Goal: Task Accomplishment & Management: Manage account settings

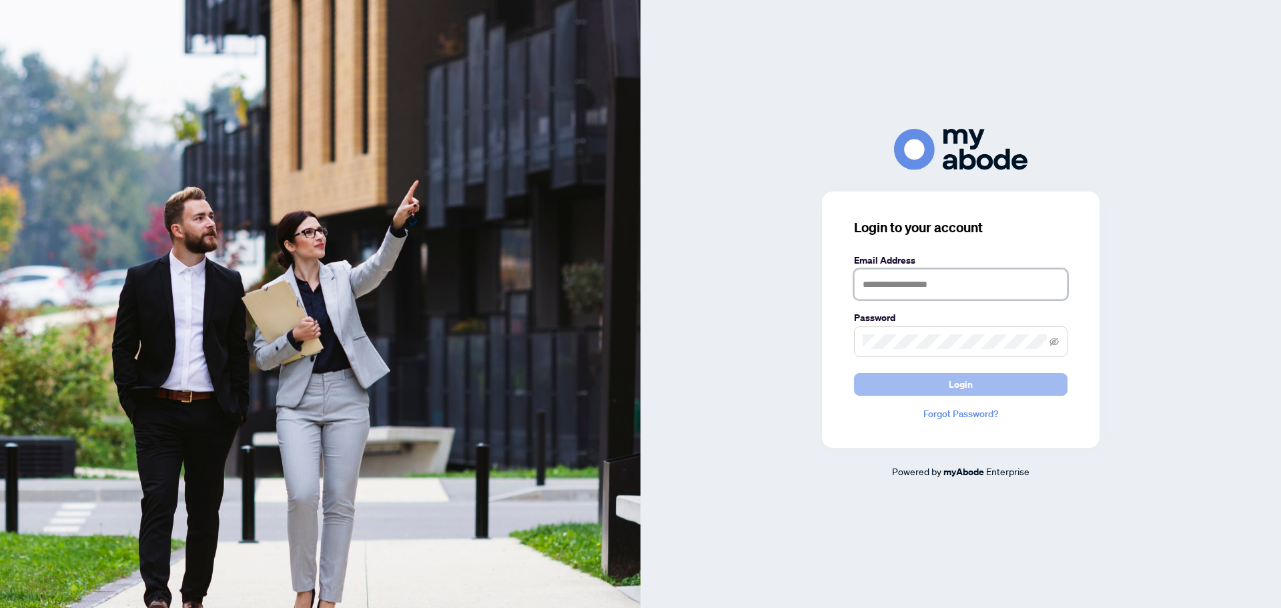
type input "**********"
click at [966, 390] on span "Login" at bounding box center [961, 384] width 24 height 21
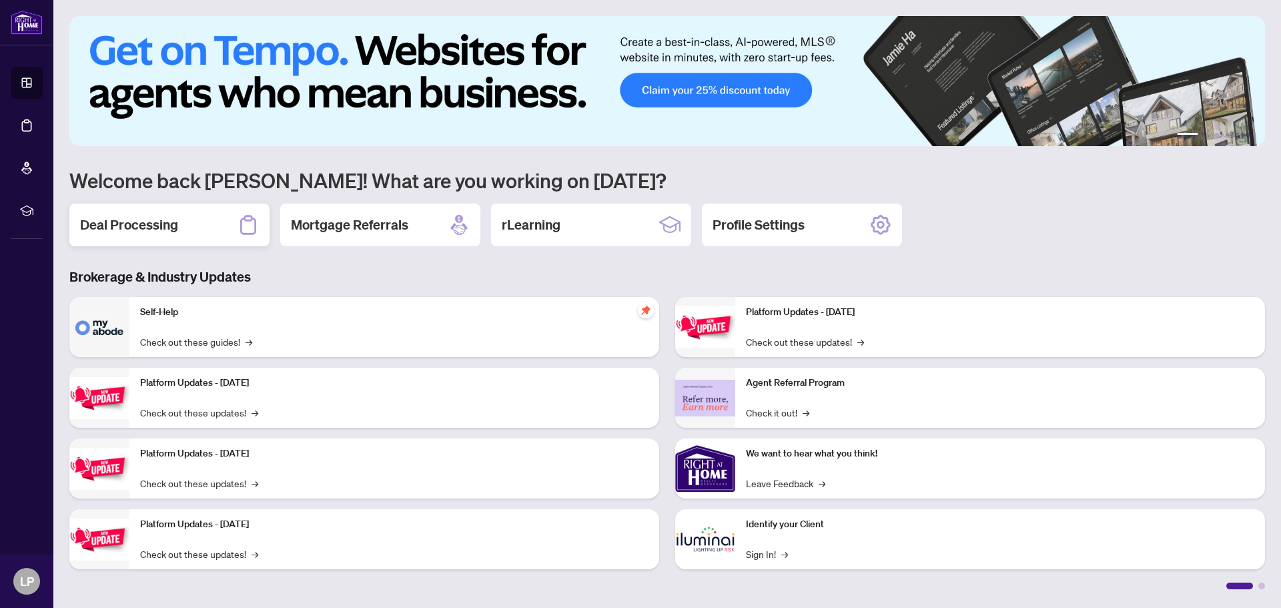
click at [130, 228] on h2 "Deal Processing" at bounding box center [129, 225] width 98 height 19
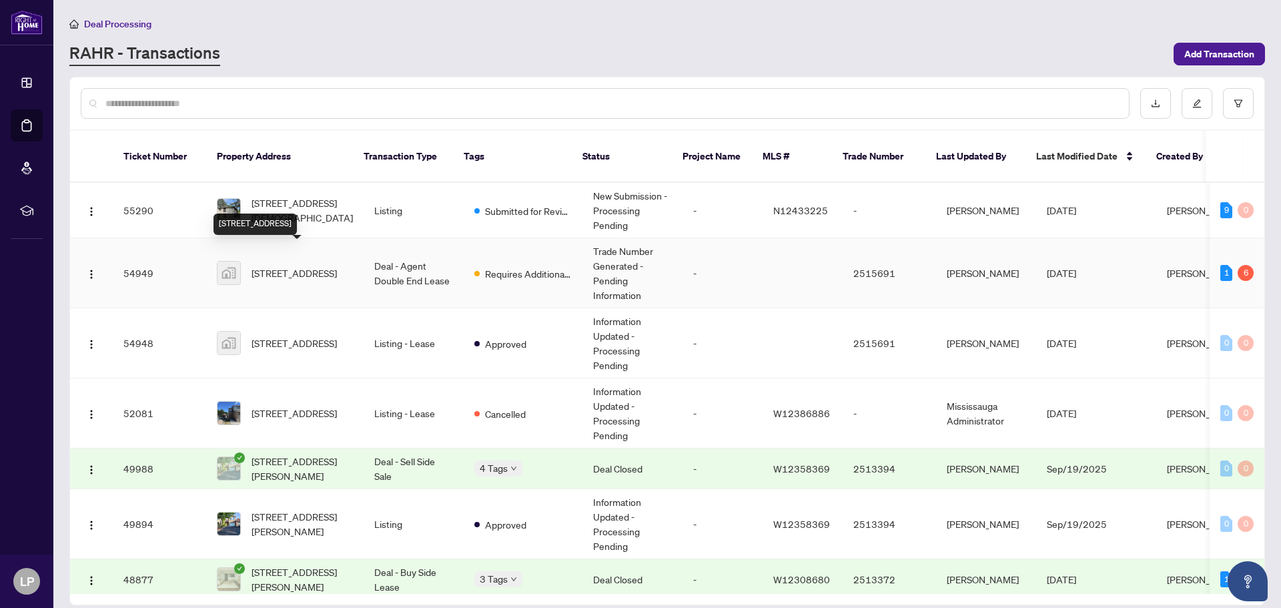
click at [310, 266] on span "[STREET_ADDRESS]" at bounding box center [294, 273] width 85 height 15
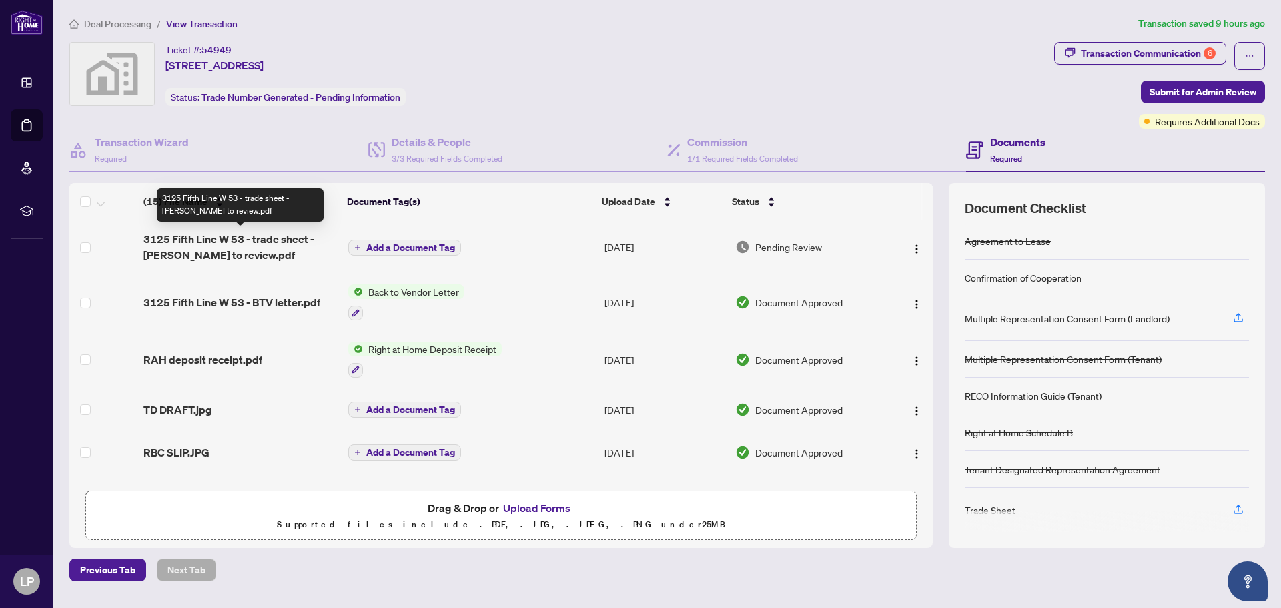
click at [255, 239] on span "3125 Fifth Line W 53 - trade sheet - [PERSON_NAME] to review.pdf" at bounding box center [240, 247] width 194 height 32
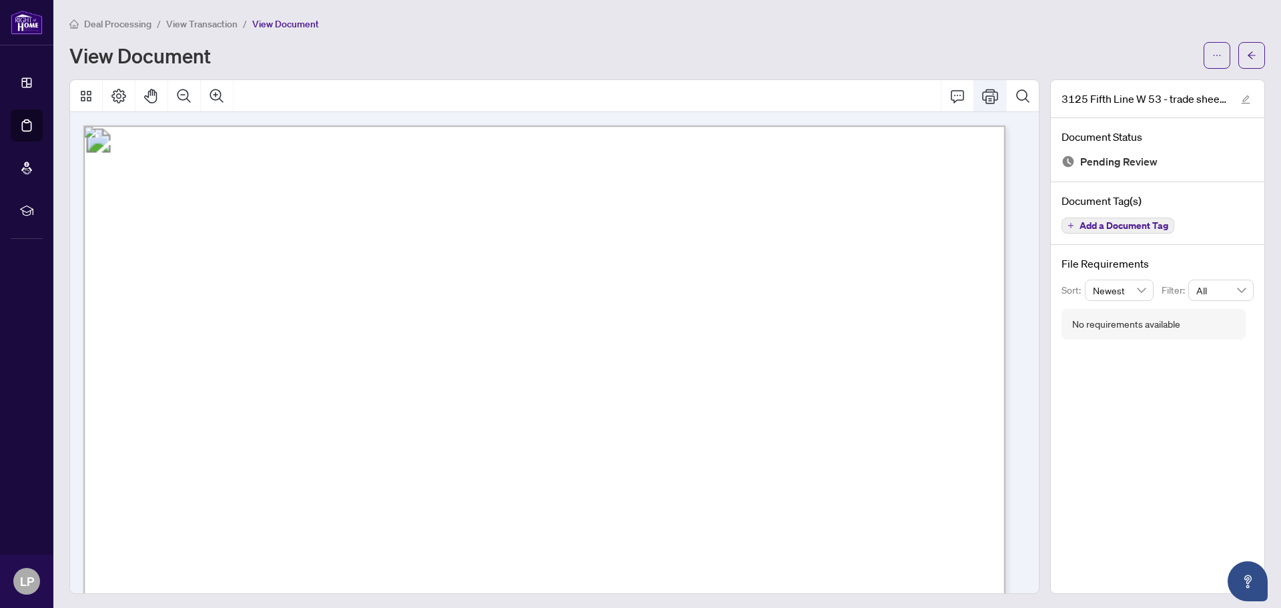
click at [983, 98] on icon "Print" at bounding box center [990, 96] width 16 height 16
click at [182, 27] on span "View Transaction" at bounding box center [201, 24] width 71 height 12
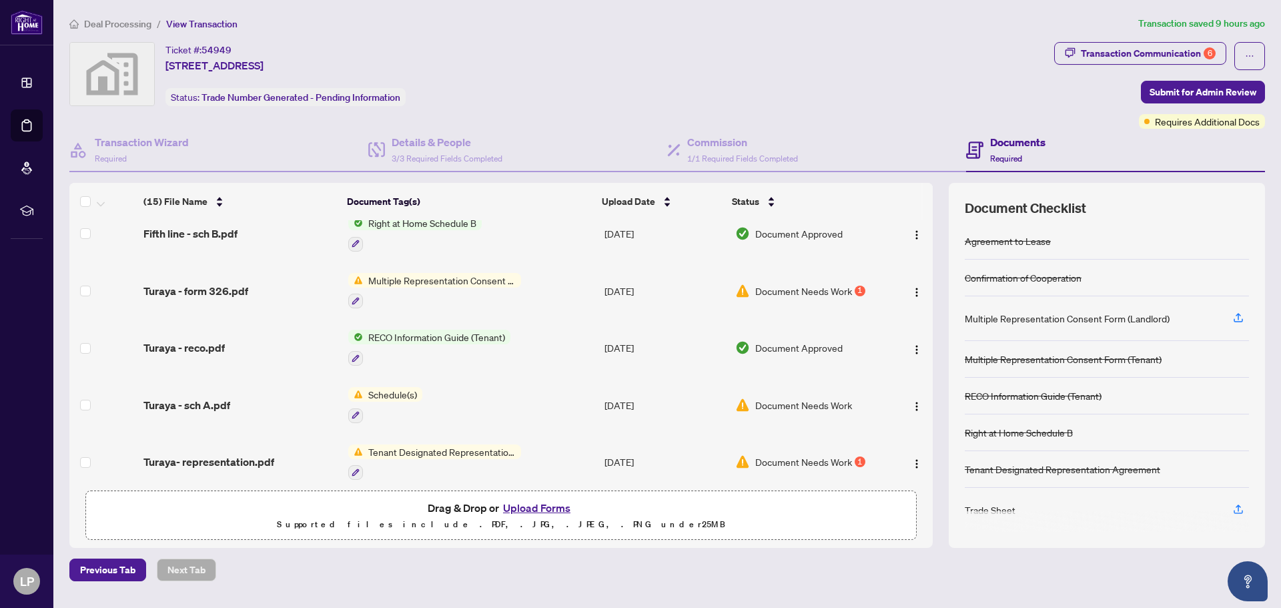
scroll to position [541, 0]
click at [403, 386] on span "Schedule(s)" at bounding box center [392, 393] width 59 height 15
click at [814, 396] on span "Document Needs Work" at bounding box center [803, 403] width 97 height 15
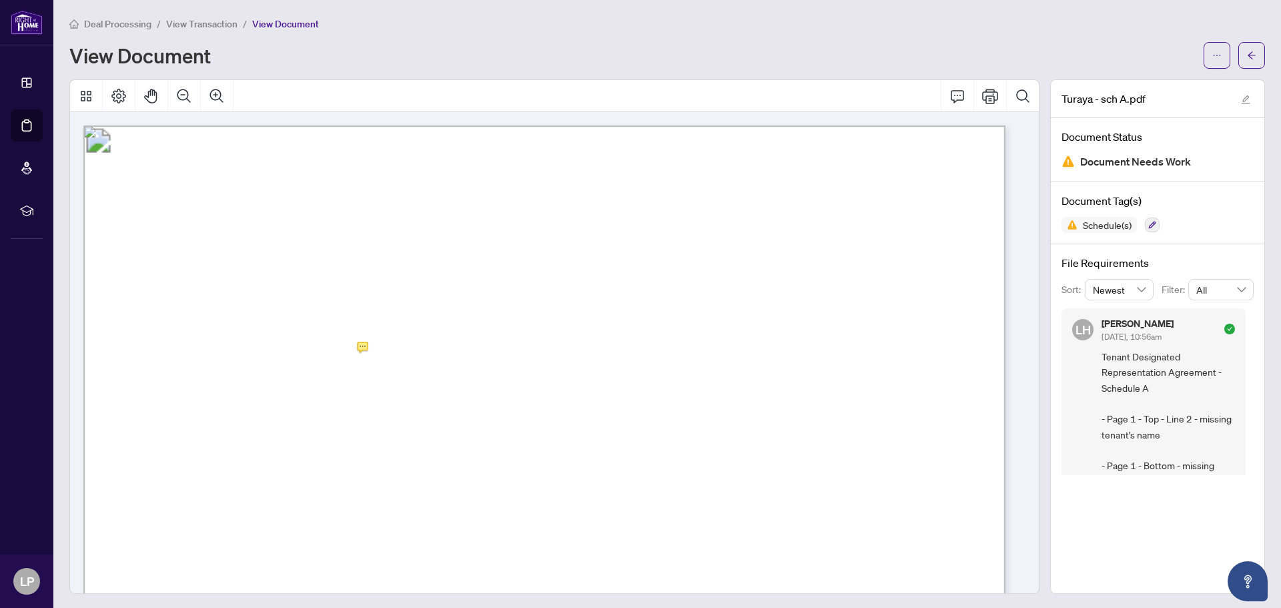
click at [204, 24] on span "View Transaction" at bounding box center [201, 24] width 71 height 12
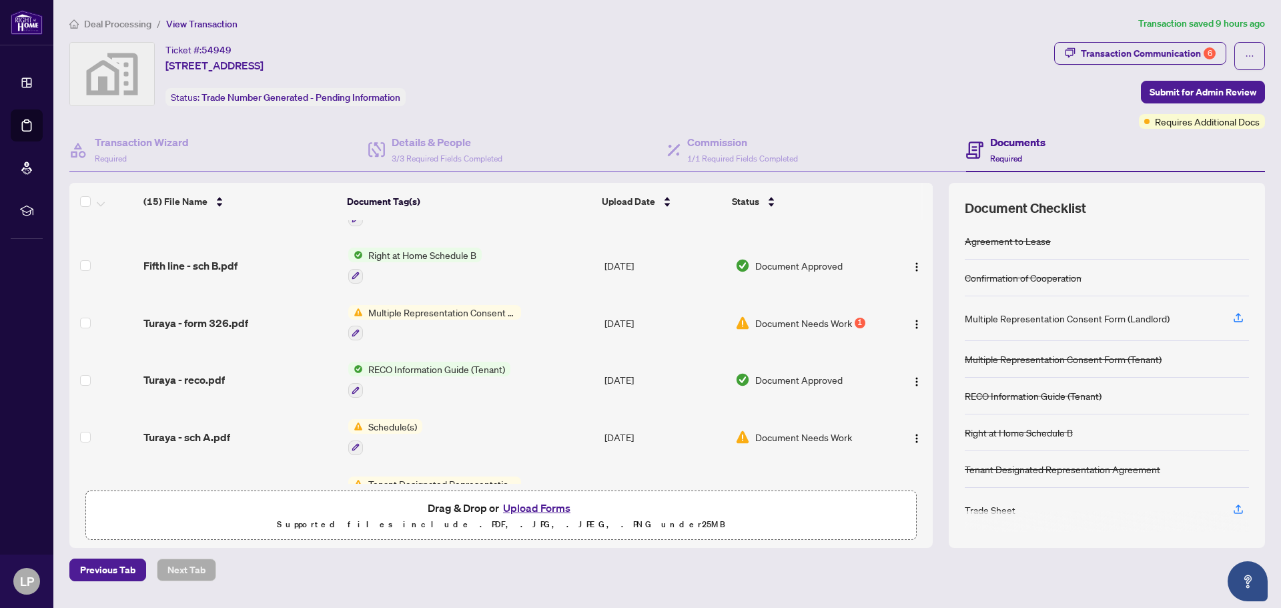
scroll to position [534, 0]
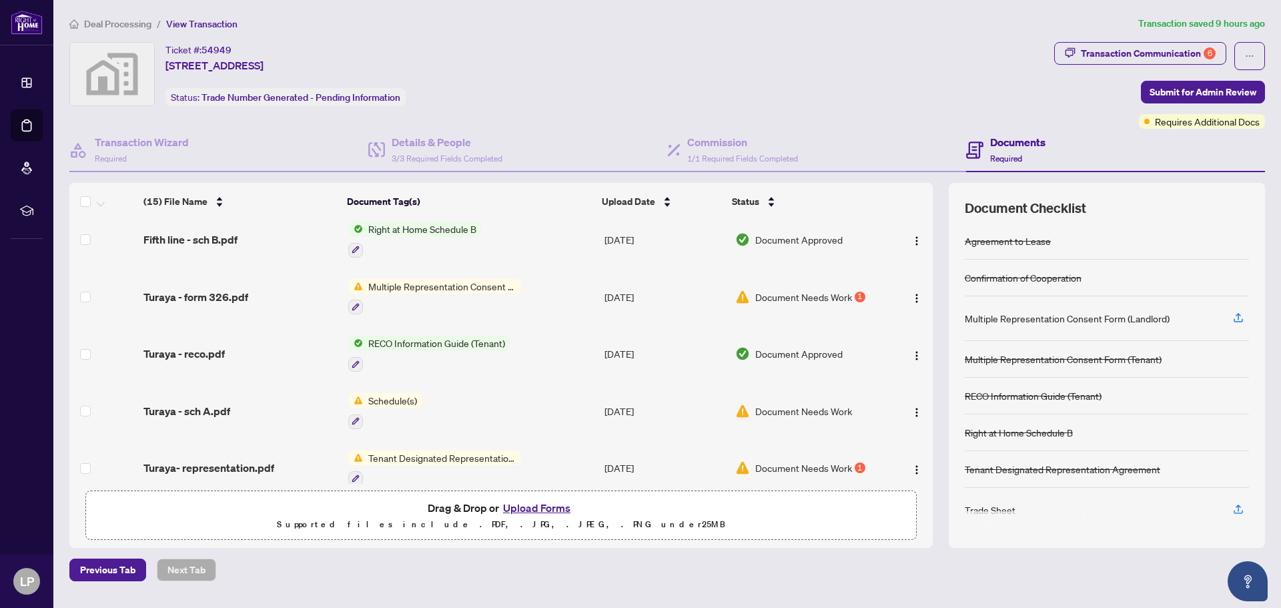
click at [839, 290] on span "Document Needs Work" at bounding box center [803, 297] width 97 height 15
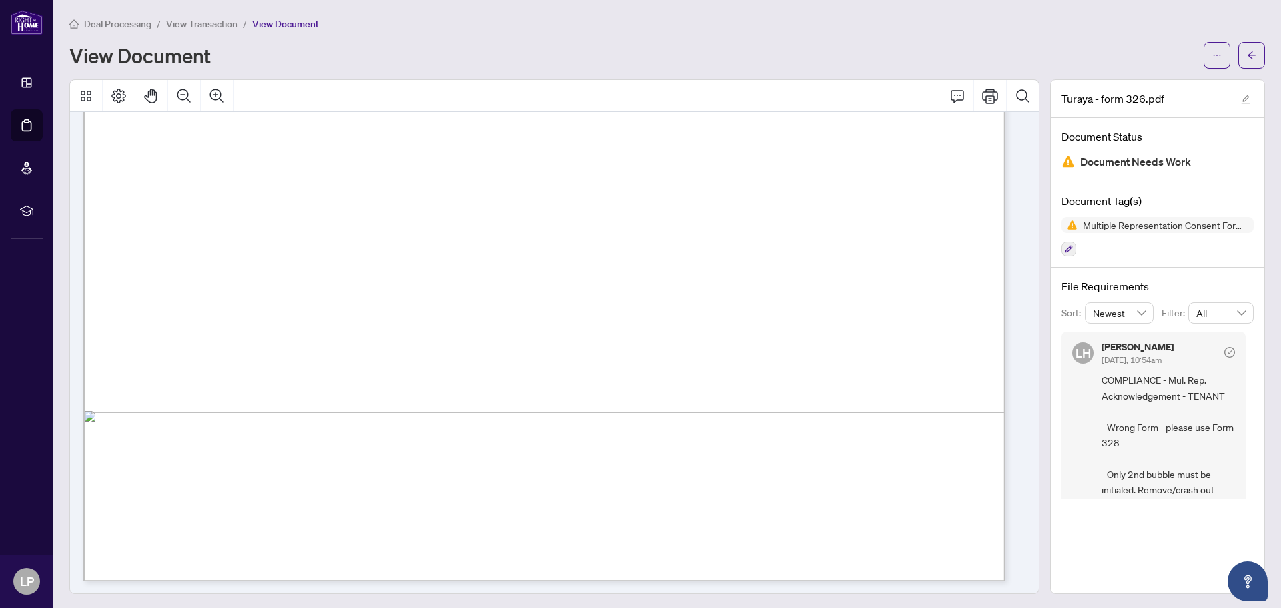
scroll to position [739, 0]
click at [213, 25] on span "View Transaction" at bounding box center [201, 24] width 71 height 12
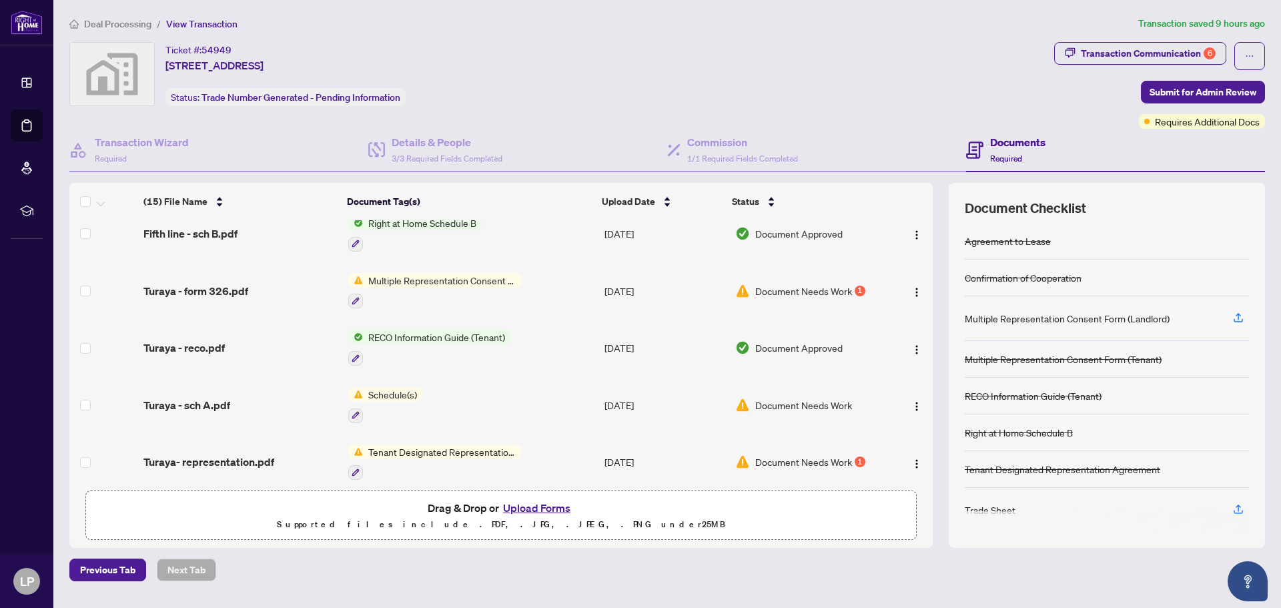
scroll to position [541, 0]
click at [443, 443] on span "Tenant Designated Representation Agreement" at bounding box center [442, 450] width 158 height 15
click at [797, 453] on span "Document Needs Work" at bounding box center [803, 460] width 97 height 15
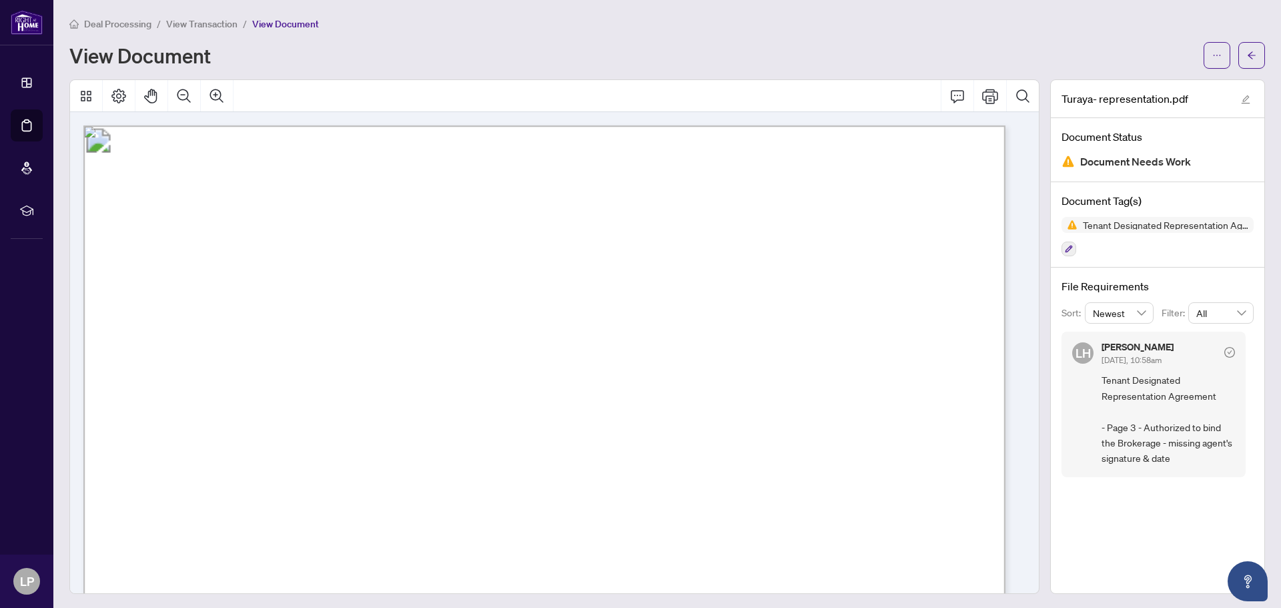
click at [192, 22] on span "View Transaction" at bounding box center [201, 24] width 71 height 12
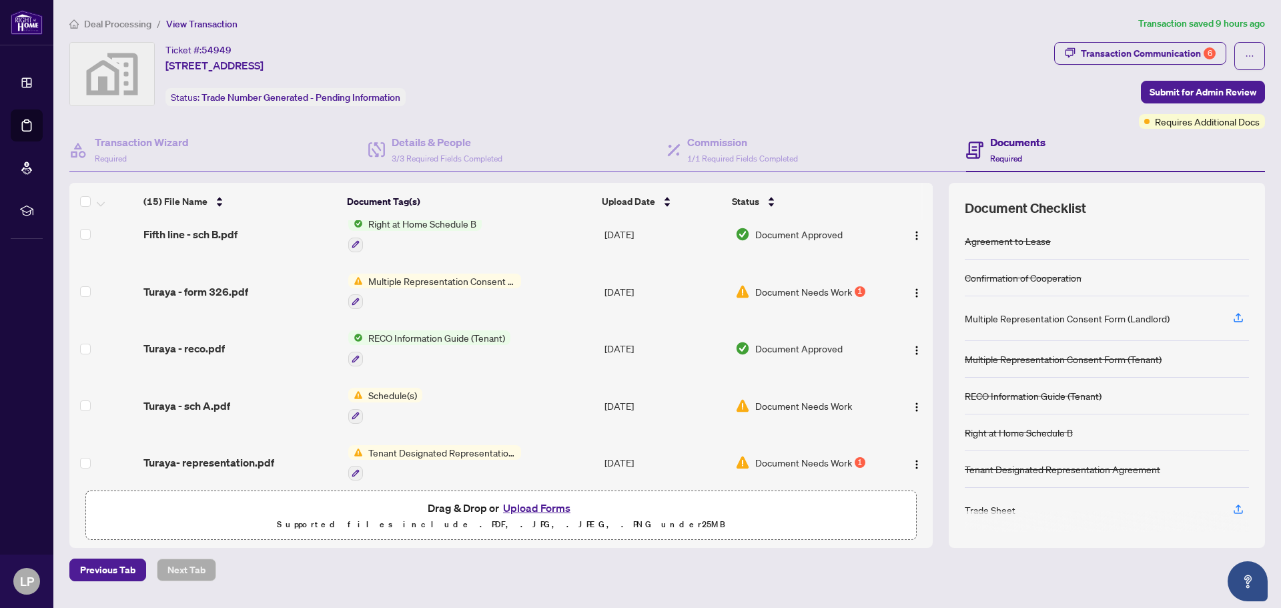
scroll to position [541, 0]
click at [543, 508] on button "Upload Forms" at bounding box center [536, 507] width 75 height 17
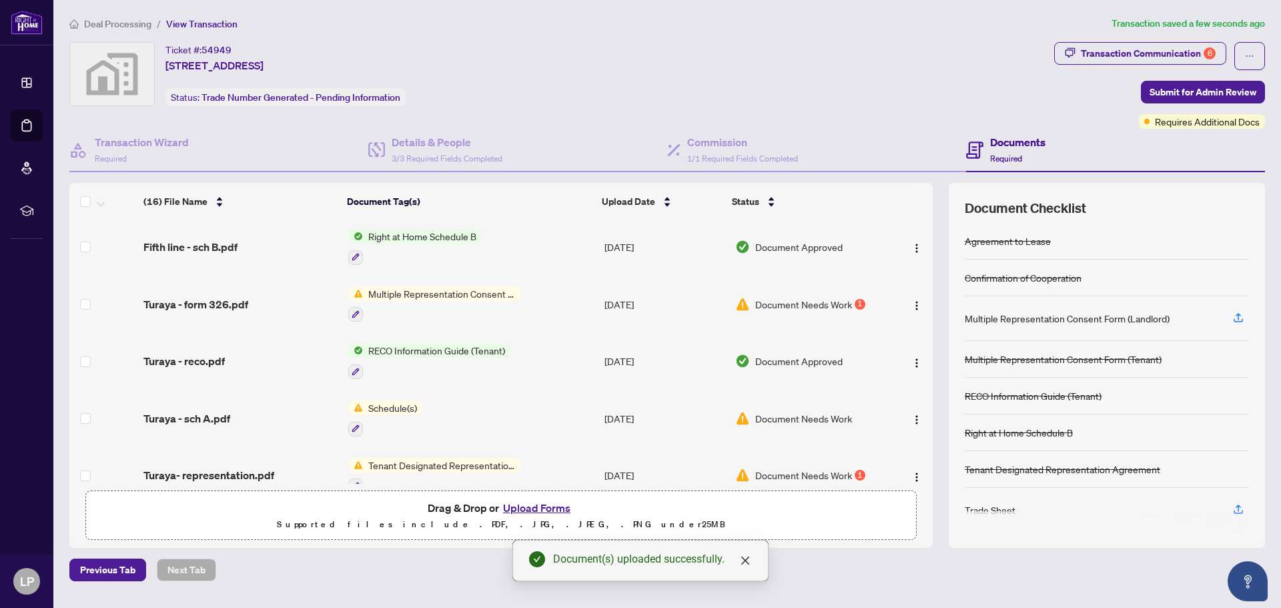
scroll to position [584, 0]
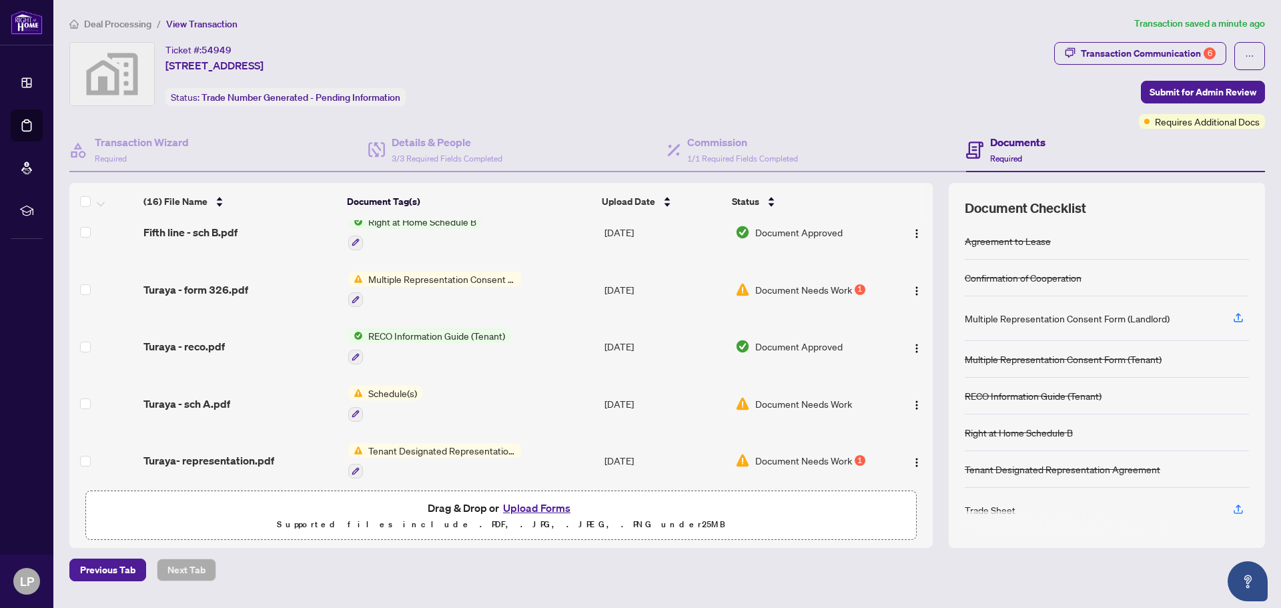
click at [378, 386] on span "Schedule(s)" at bounding box center [392, 393] width 59 height 15
click at [185, 397] on span "Turaya - sch A.pdf" at bounding box center [186, 404] width 87 height 16
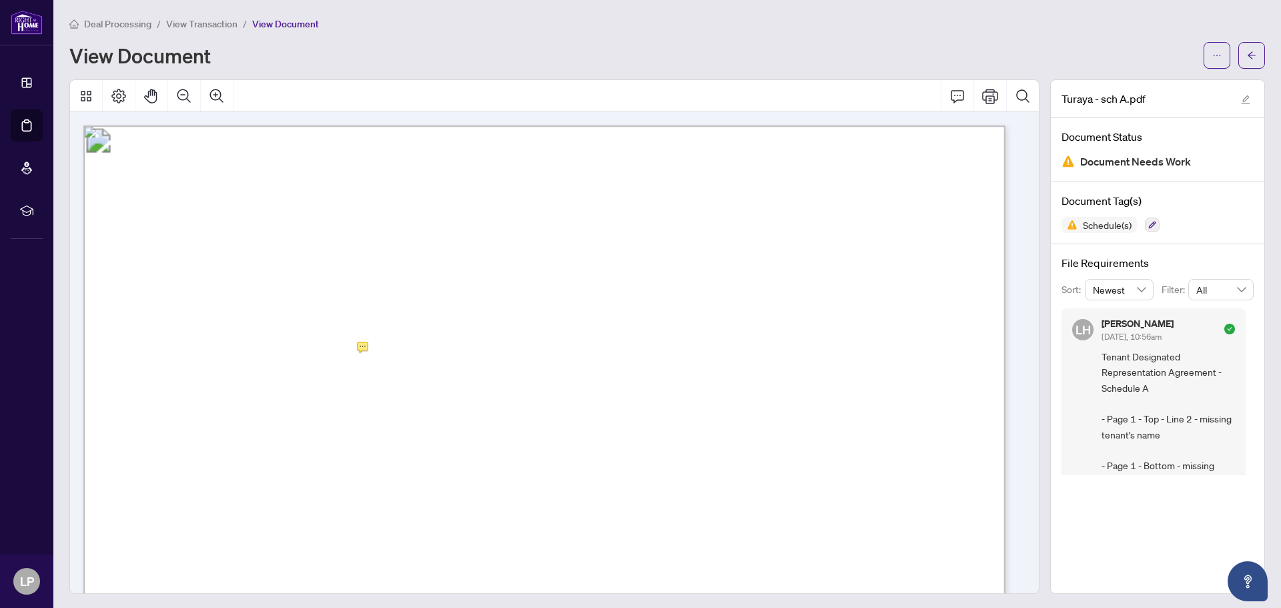
click at [188, 24] on span "View Transaction" at bounding box center [201, 24] width 71 height 12
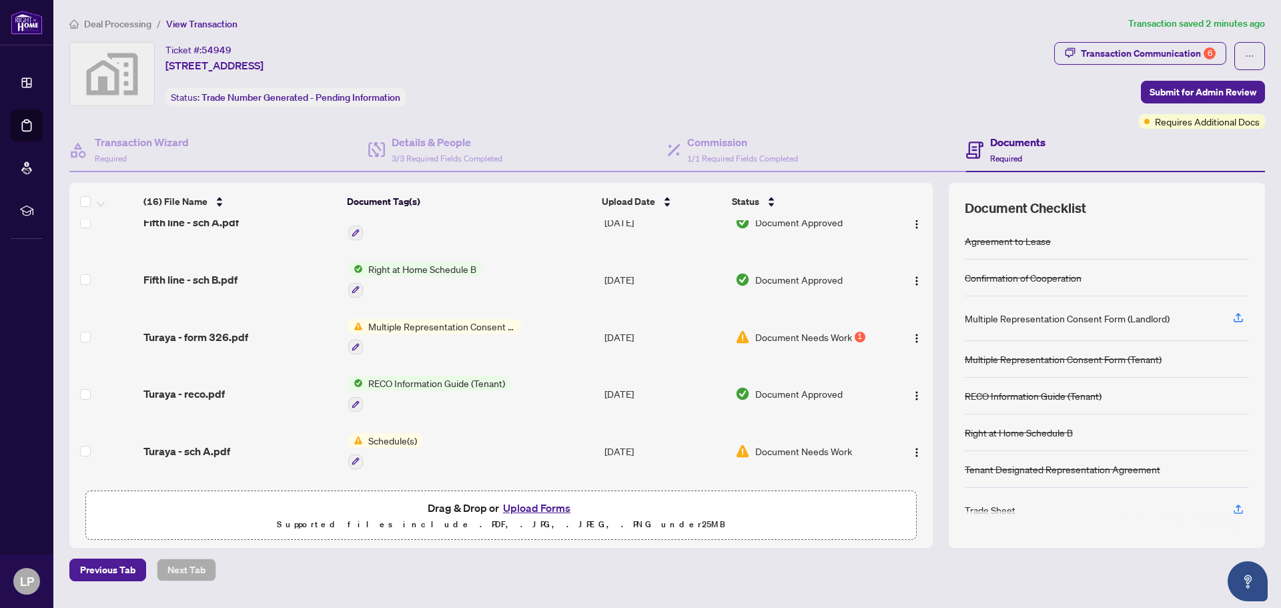
scroll to position [584, 0]
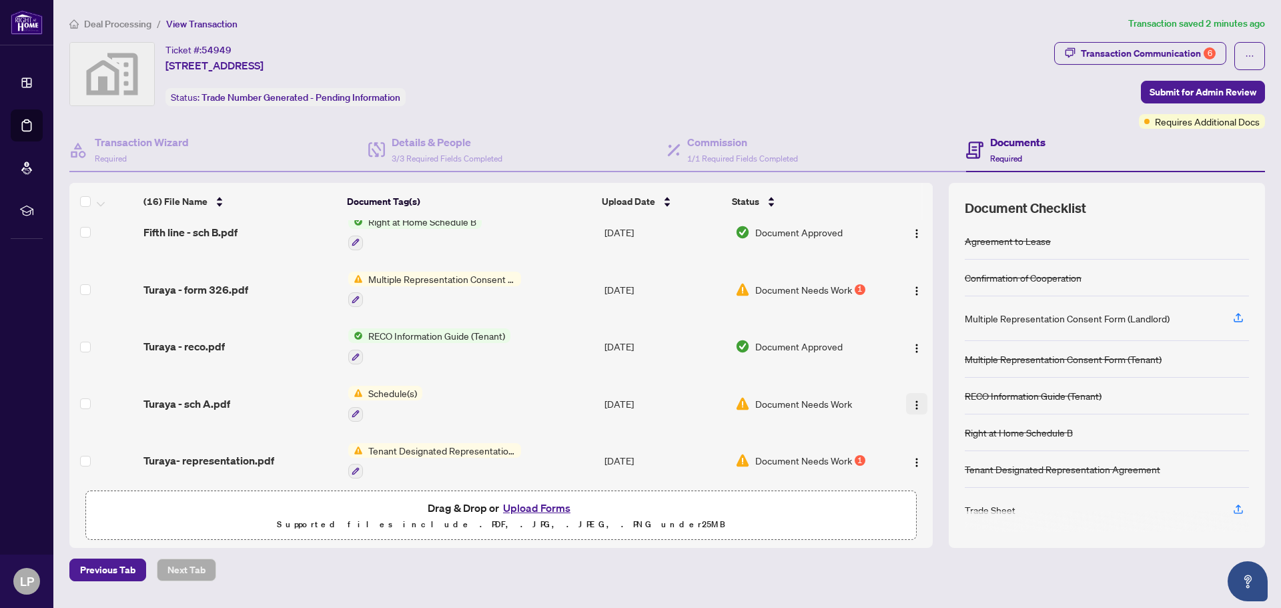
click at [915, 400] on img "button" at bounding box center [917, 405] width 11 height 11
click at [937, 551] on span "Archive" at bounding box center [976, 548] width 127 height 15
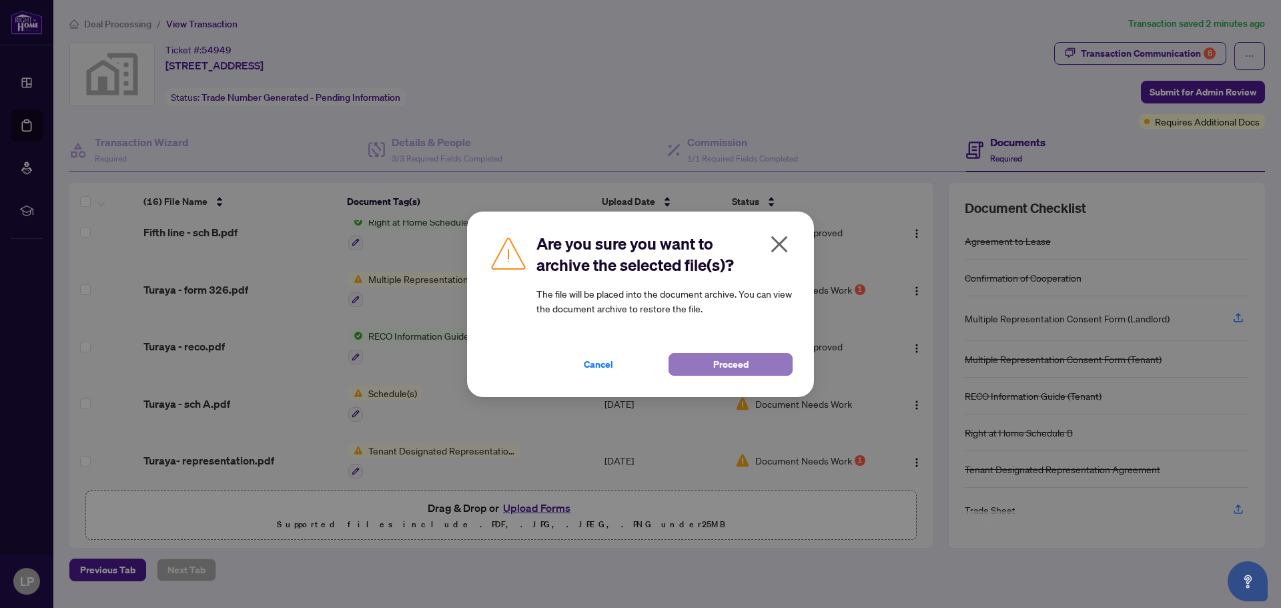
click at [719, 360] on span "Proceed" at bounding box center [730, 364] width 35 height 21
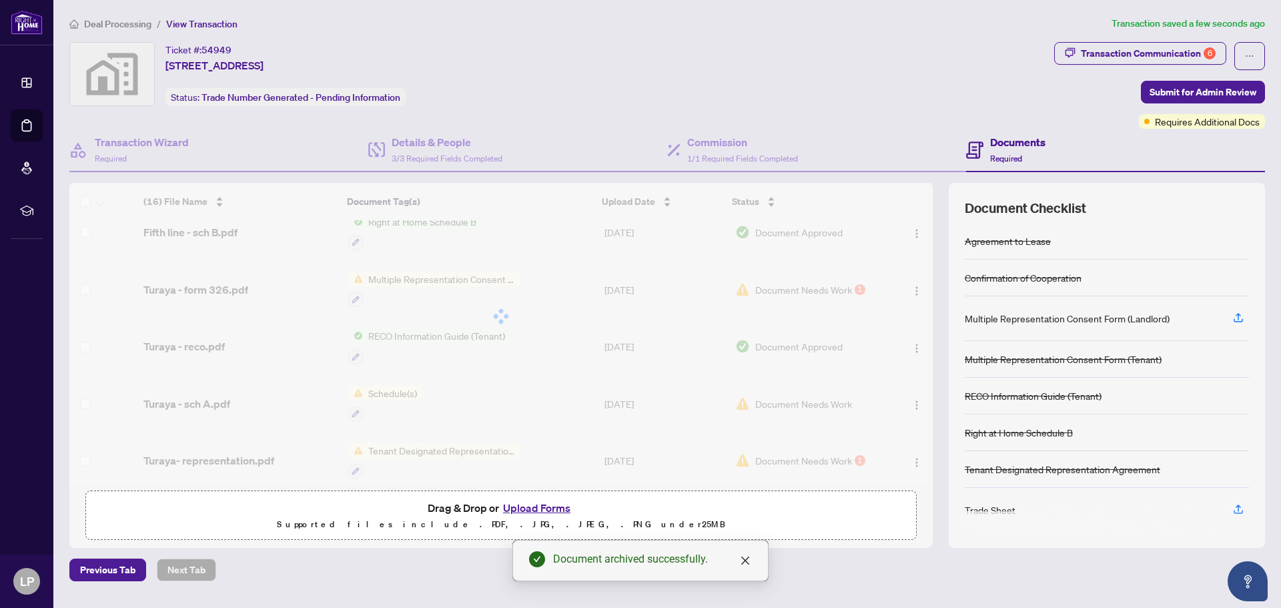
scroll to position [528, 0]
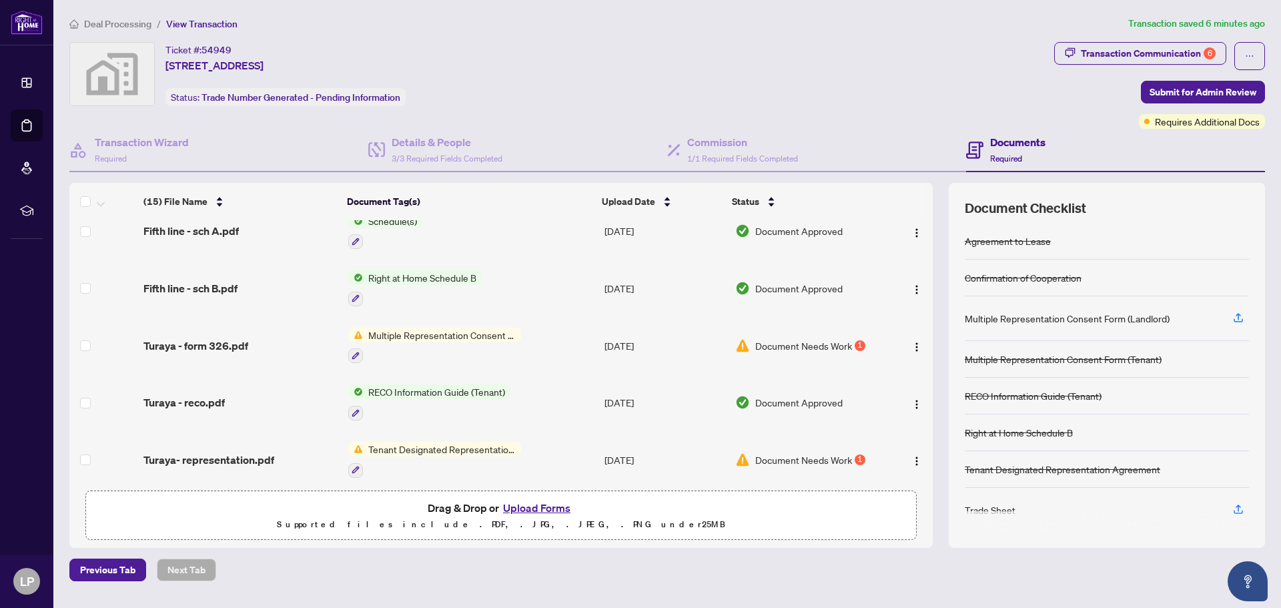
click at [111, 23] on span "Deal Processing" at bounding box center [117, 24] width 67 height 12
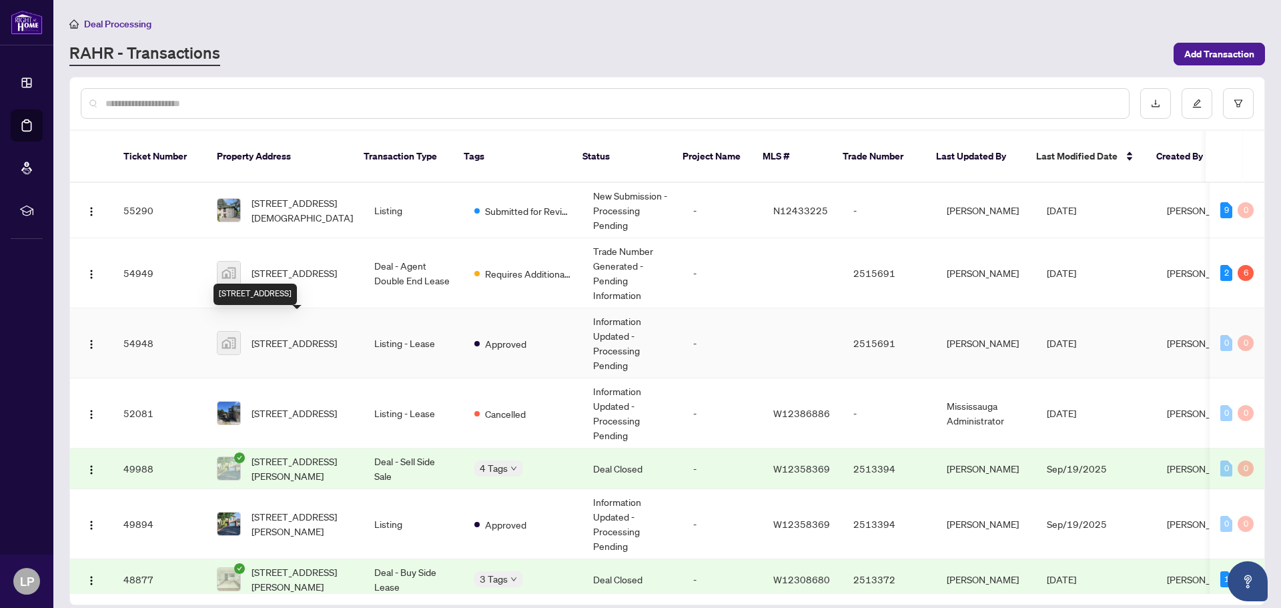
click at [302, 336] on span "[STREET_ADDRESS]" at bounding box center [294, 343] width 85 height 15
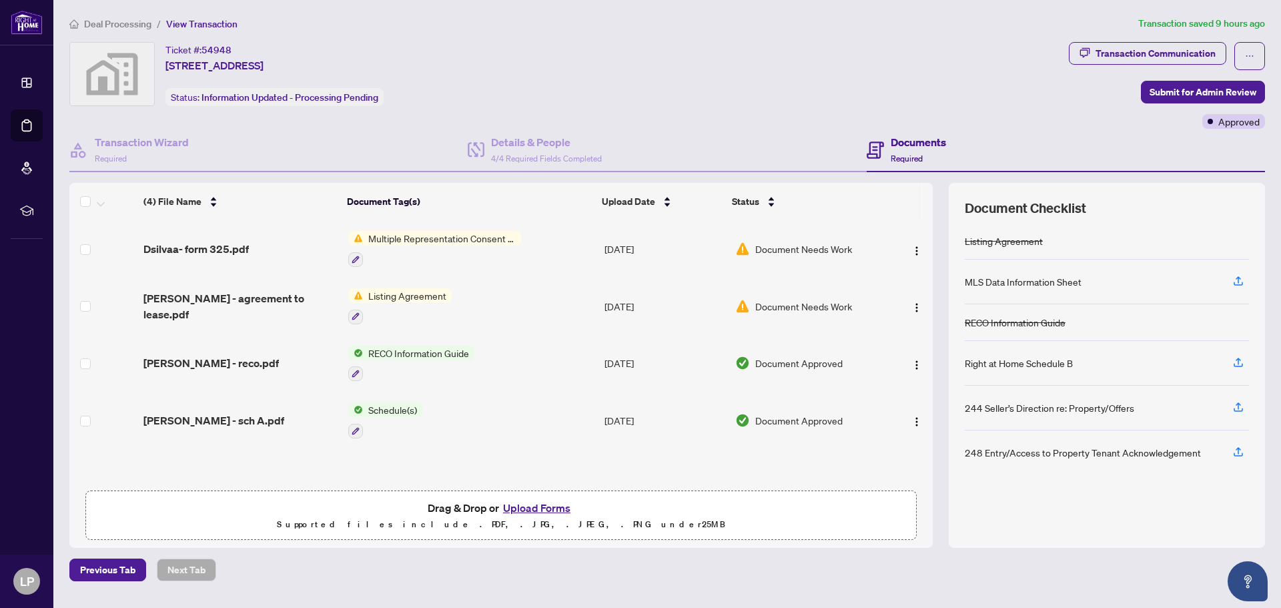
click at [416, 294] on span "Listing Agreement" at bounding box center [407, 295] width 89 height 15
click at [792, 306] on span "Document Needs Work" at bounding box center [803, 306] width 97 height 15
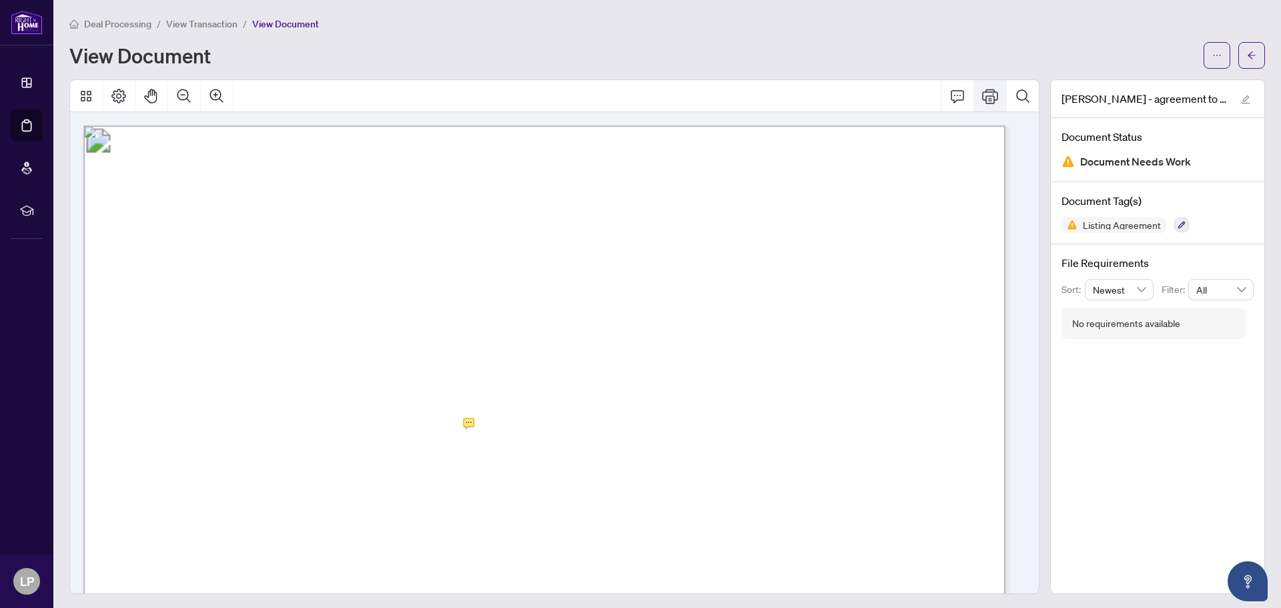
click at [982, 91] on icon "Print" at bounding box center [990, 96] width 16 height 15
click at [193, 24] on span "View Transaction" at bounding box center [201, 24] width 71 height 12
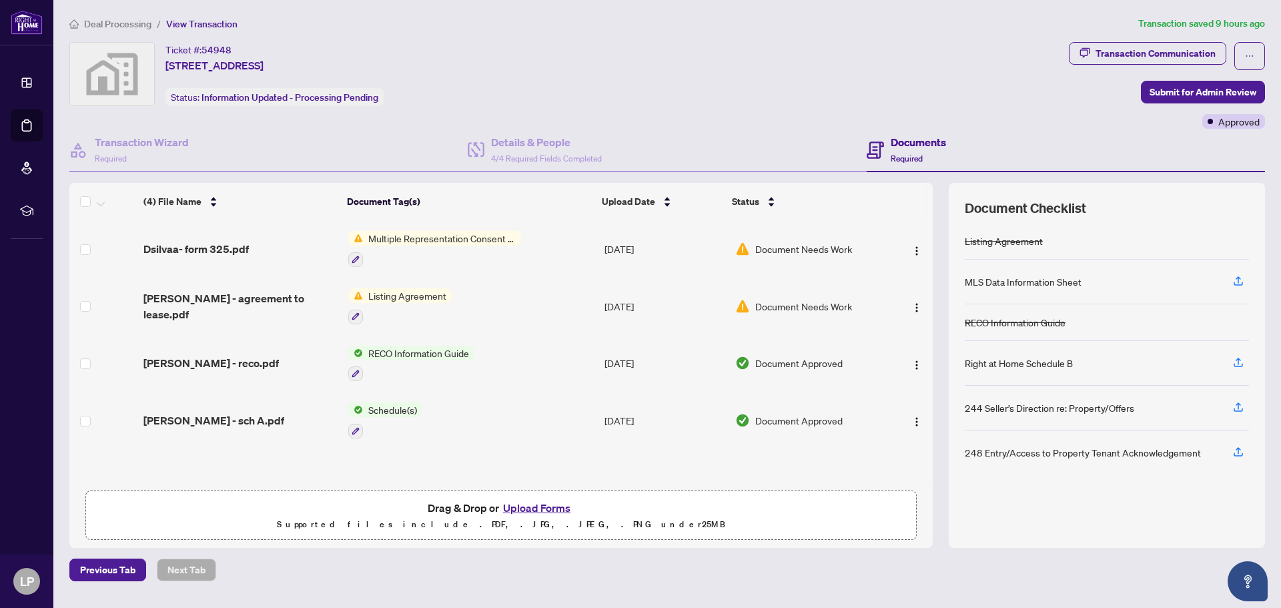
click at [527, 510] on button "Upload Forms" at bounding box center [536, 507] width 75 height 17
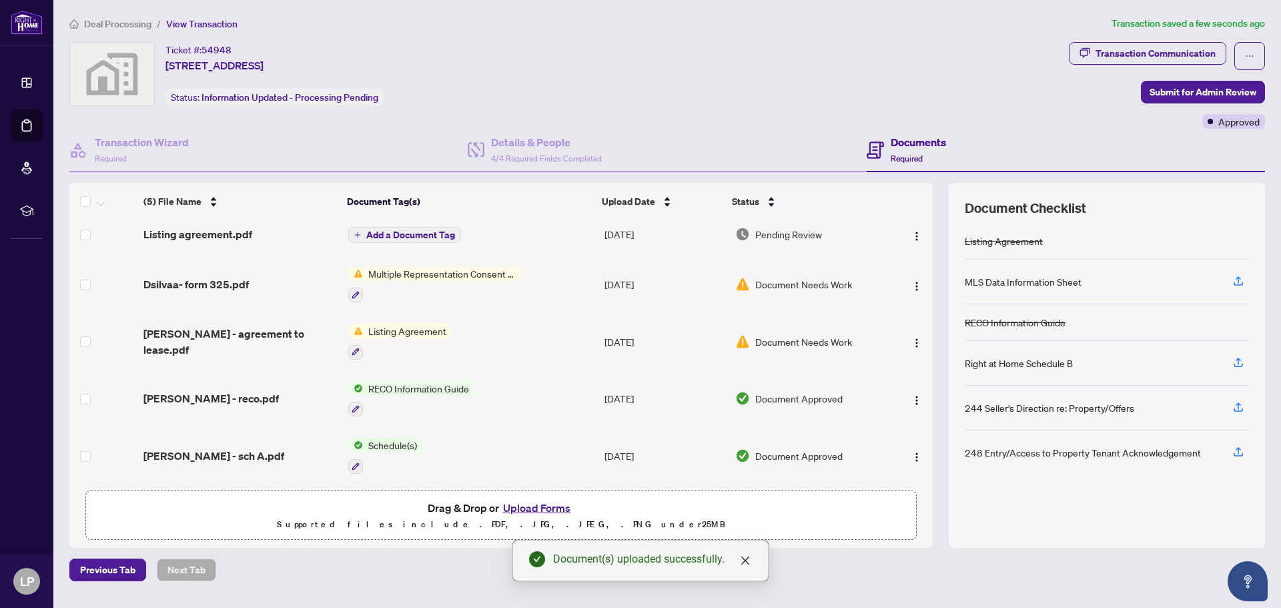
scroll to position [9, 0]
click at [786, 281] on span "Document Needs Work" at bounding box center [803, 283] width 97 height 15
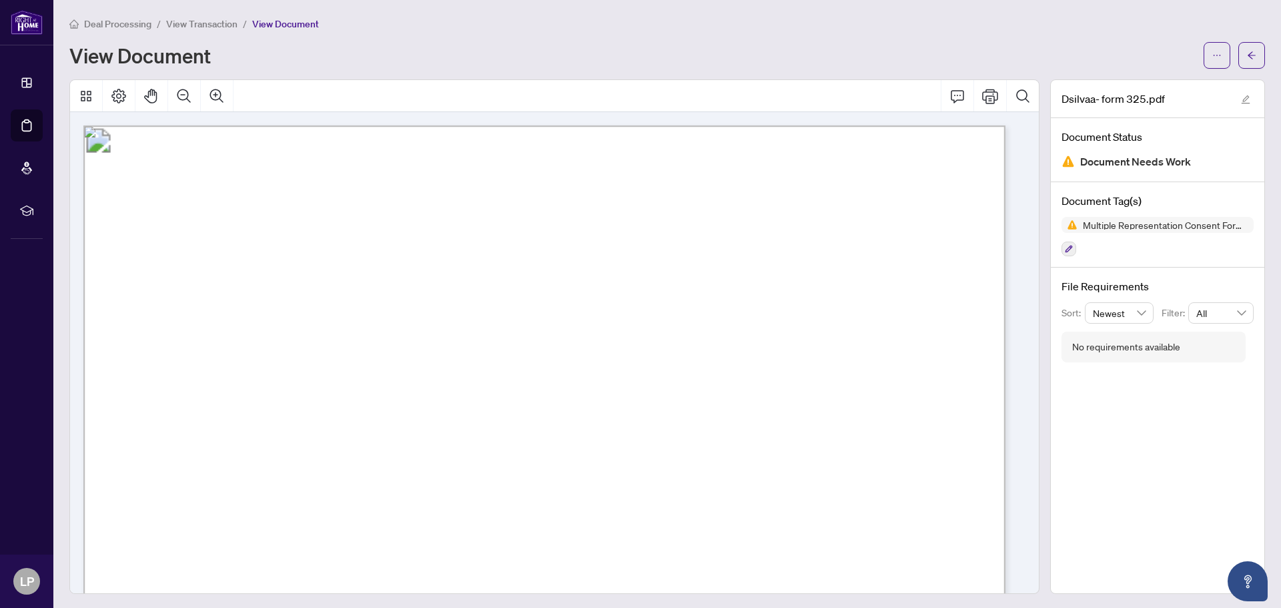
click at [204, 19] on span "View Transaction" at bounding box center [201, 24] width 71 height 12
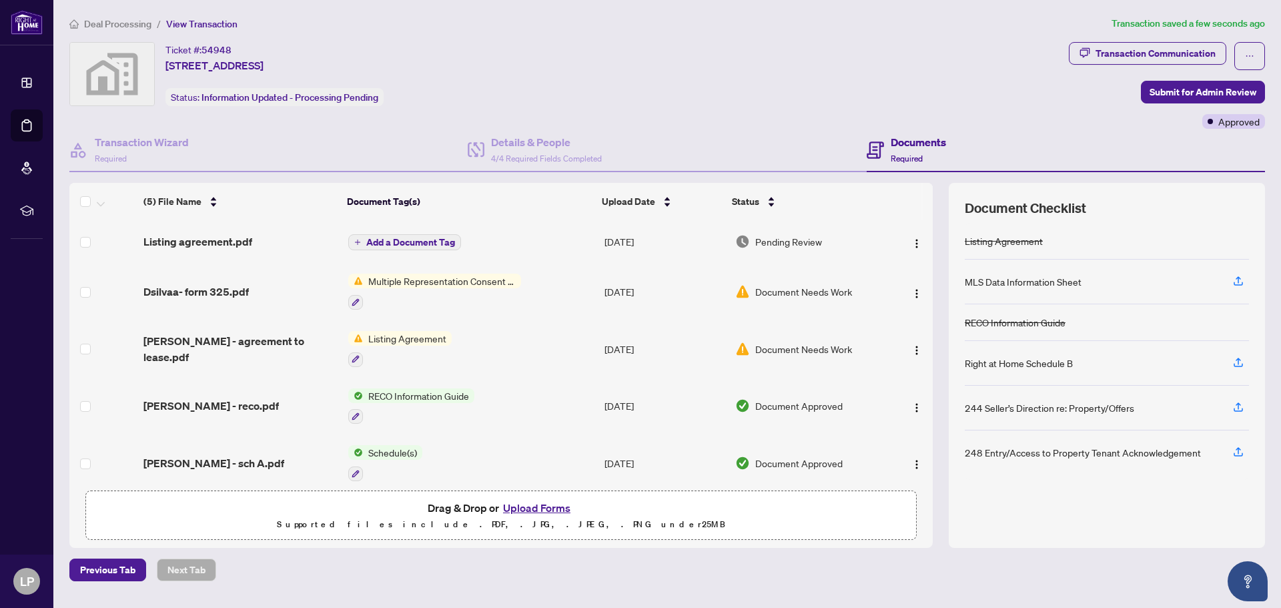
click at [416, 282] on span "Multiple Representation Consent Form (Landlord)" at bounding box center [442, 281] width 158 height 15
click at [839, 290] on span "Document Needs Work" at bounding box center [803, 291] width 97 height 15
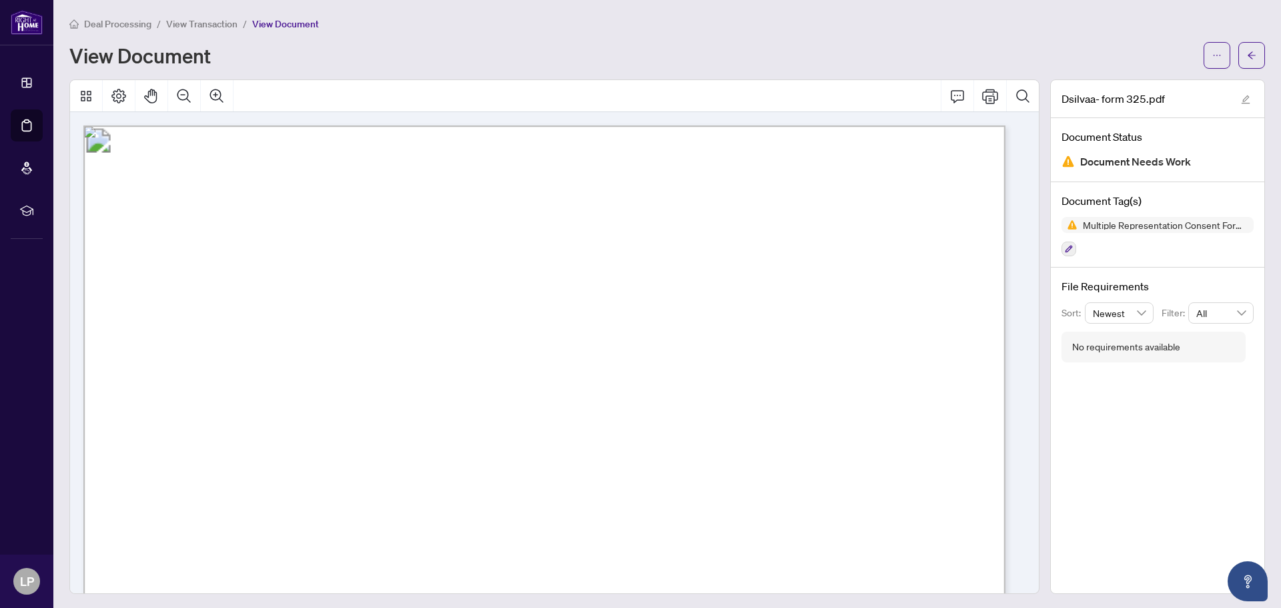
click at [204, 25] on span "View Transaction" at bounding box center [201, 24] width 71 height 12
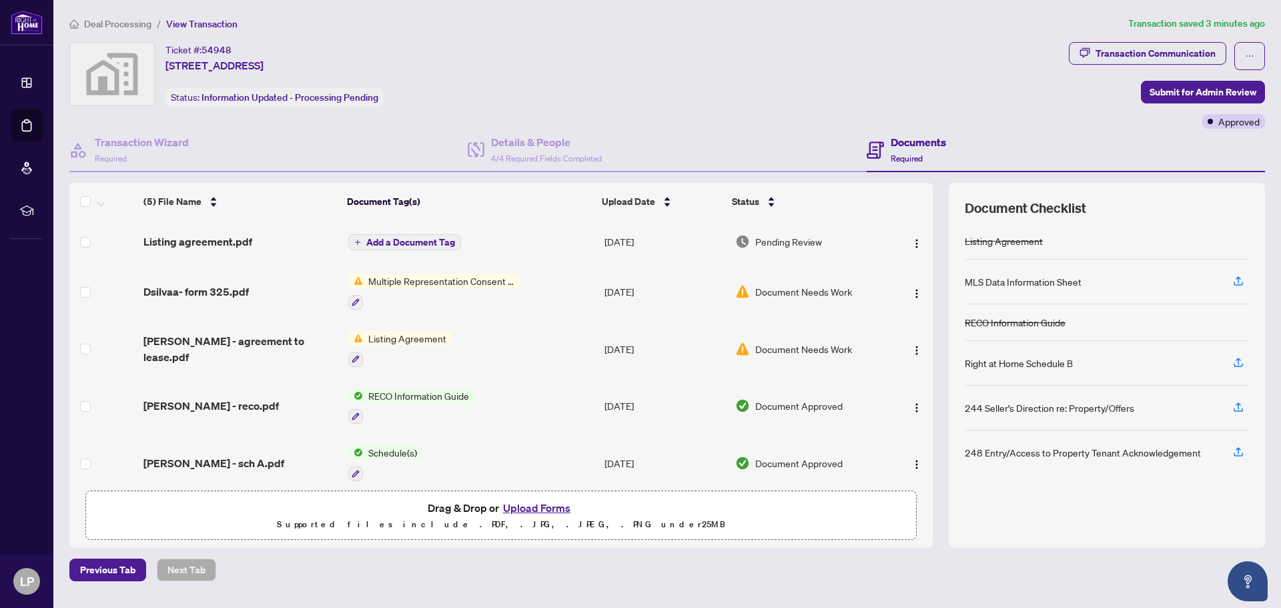
scroll to position [9, 0]
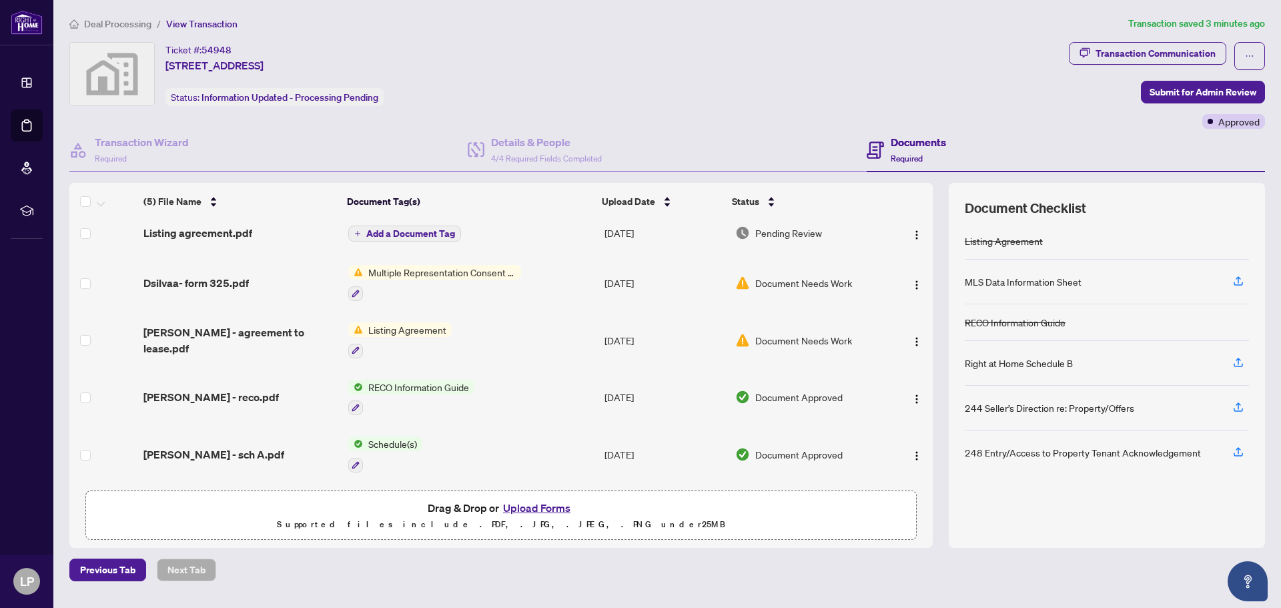
click at [408, 327] on span "Listing Agreement" at bounding box center [407, 329] width 89 height 15
click at [190, 338] on span "[PERSON_NAME] - agreement to lease.pdf" at bounding box center [240, 340] width 194 height 32
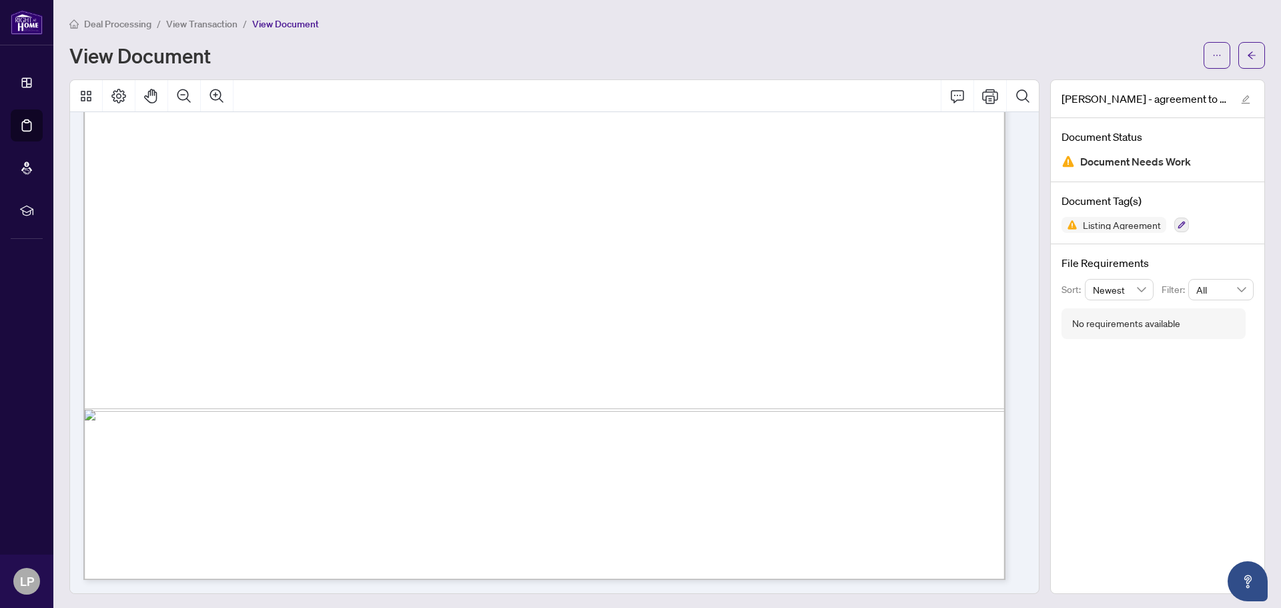
click at [202, 22] on span "View Transaction" at bounding box center [201, 24] width 71 height 12
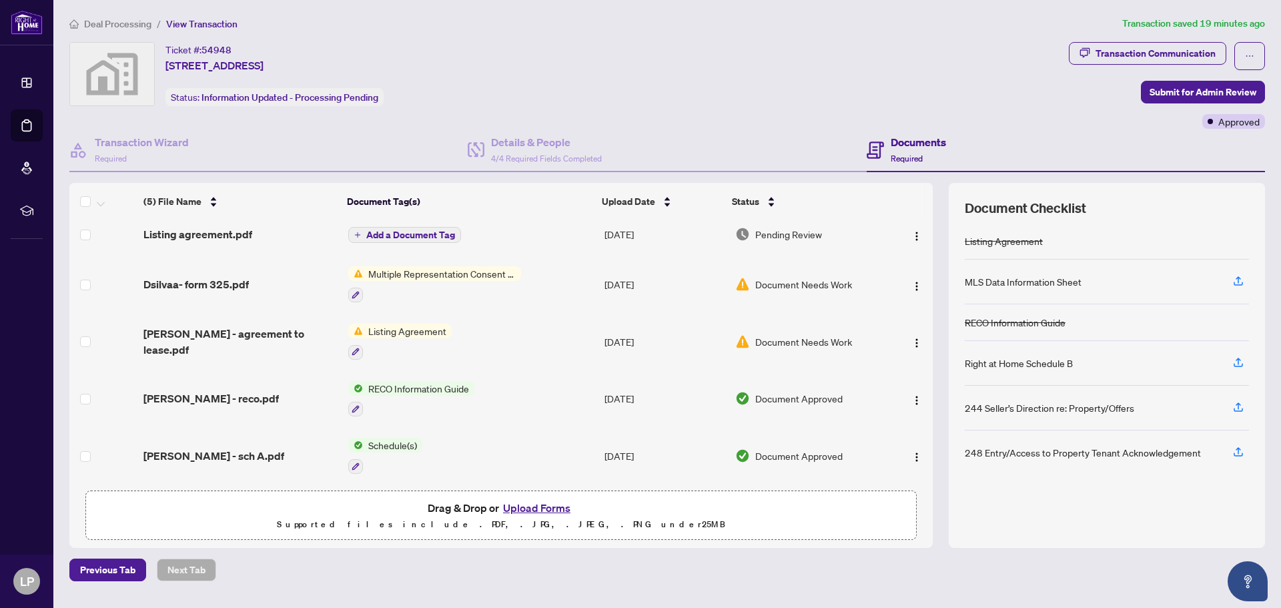
scroll to position [9, 0]
click at [529, 508] on button "Upload Forms" at bounding box center [536, 507] width 75 height 17
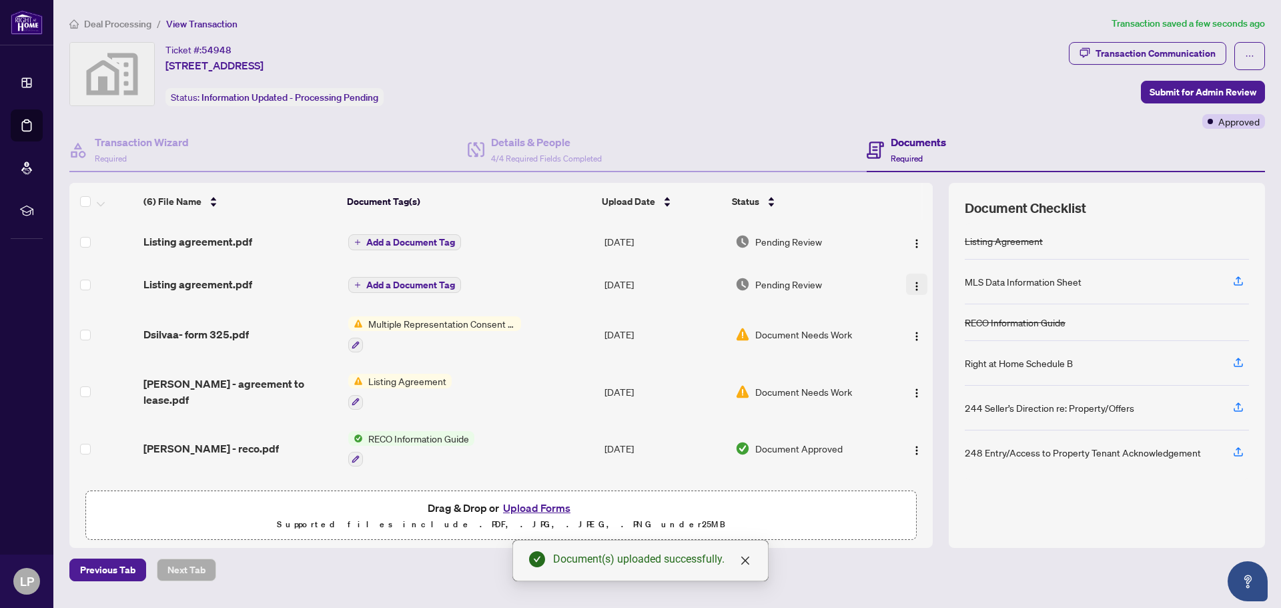
click at [916, 286] on img "button" at bounding box center [917, 286] width 11 height 11
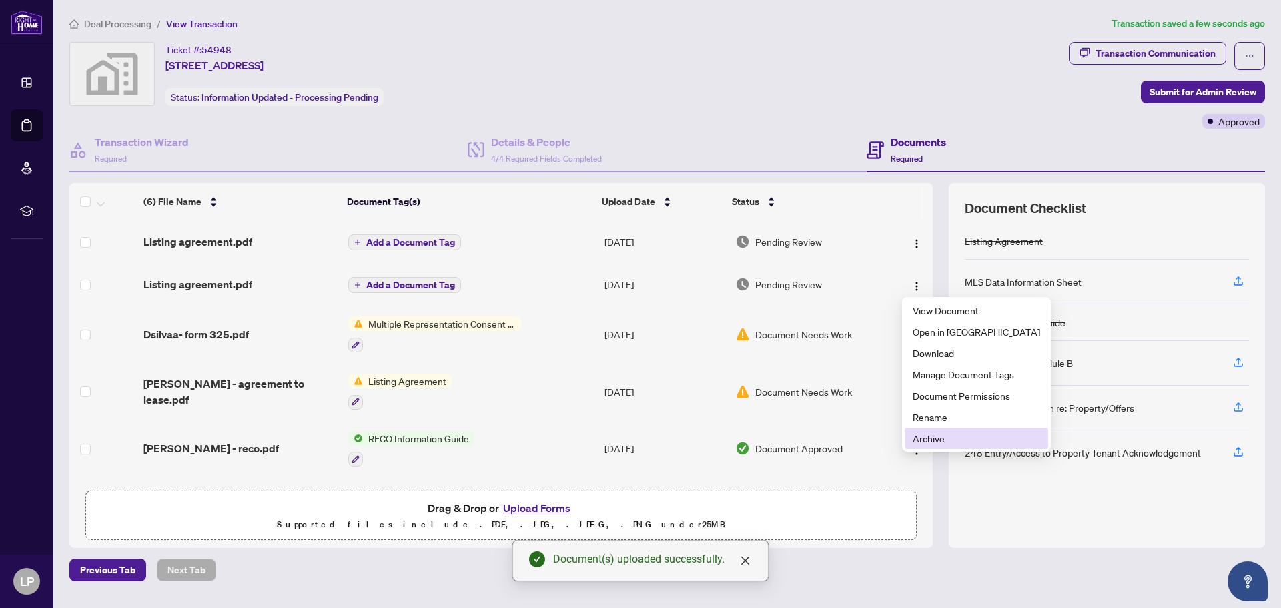
click at [932, 439] on span "Archive" at bounding box center [976, 438] width 127 height 15
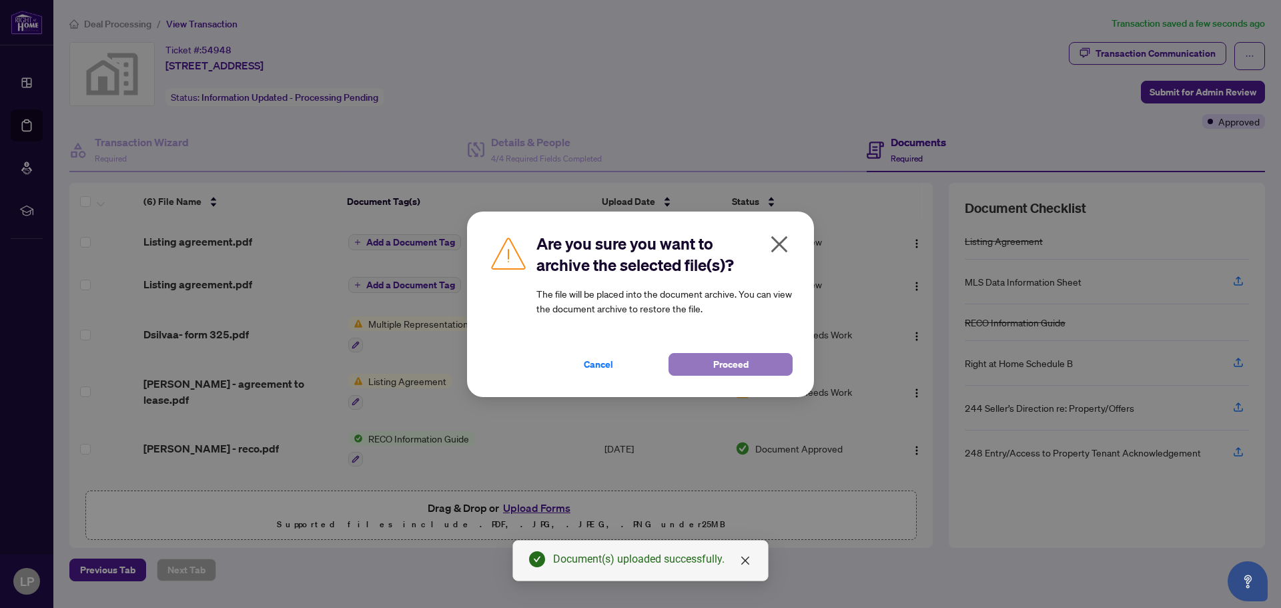
click at [725, 358] on span "Proceed" at bounding box center [730, 364] width 35 height 21
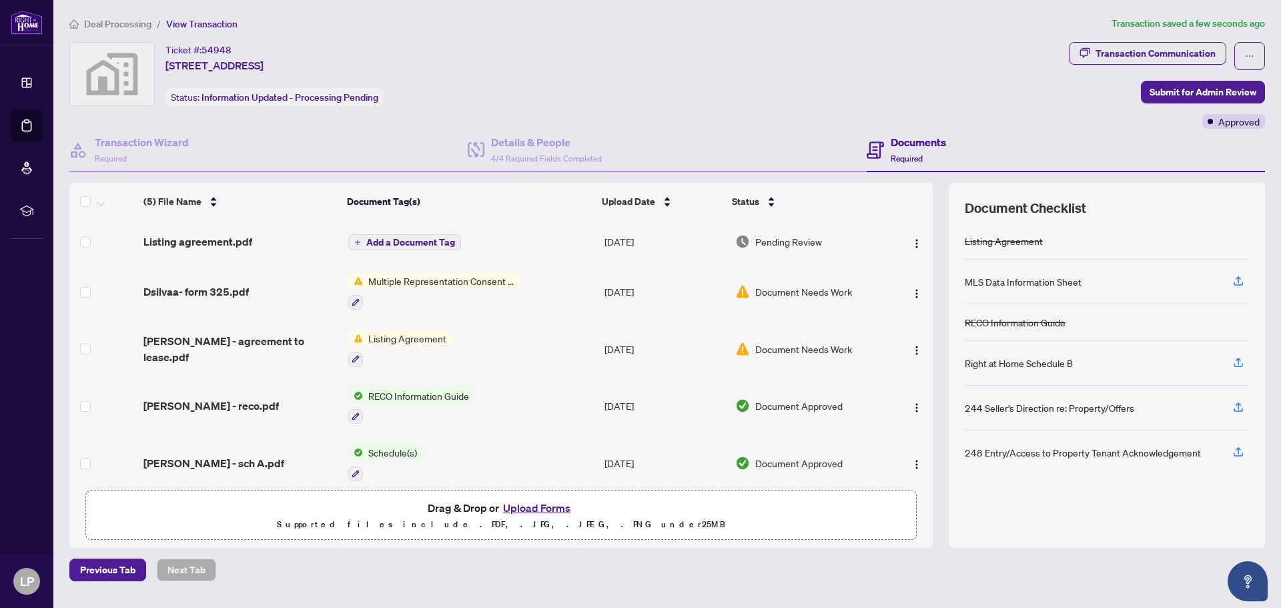
scroll to position [9, 0]
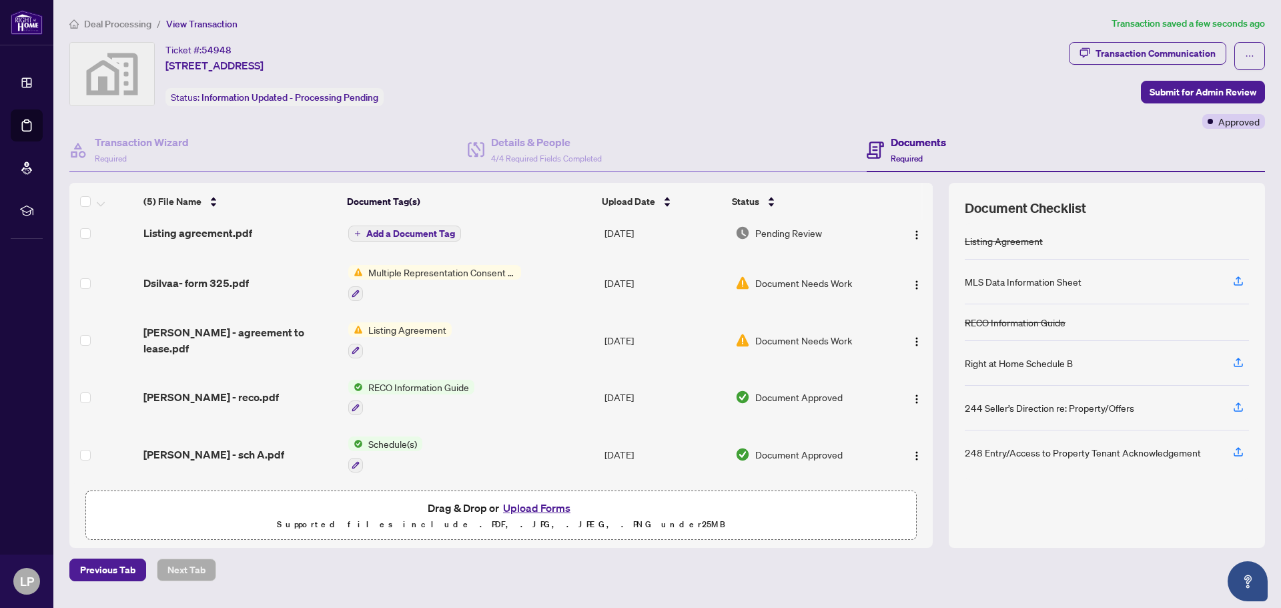
click at [107, 21] on span "Deal Processing" at bounding box center [117, 24] width 67 height 12
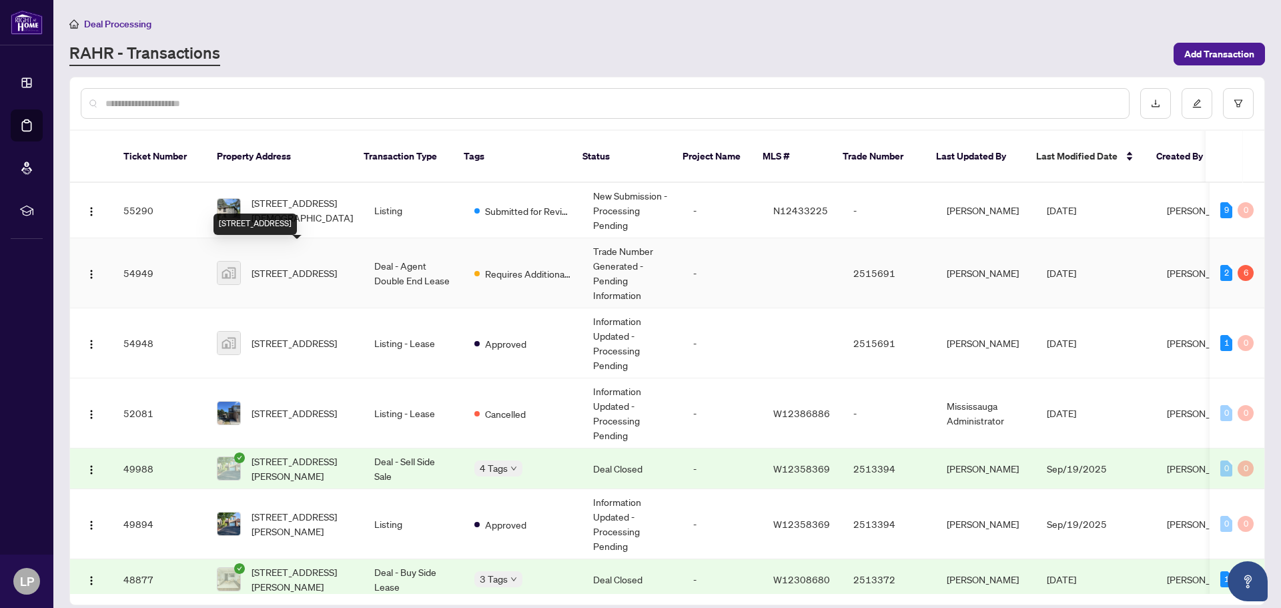
click at [306, 266] on span "[STREET_ADDRESS]" at bounding box center [294, 273] width 85 height 15
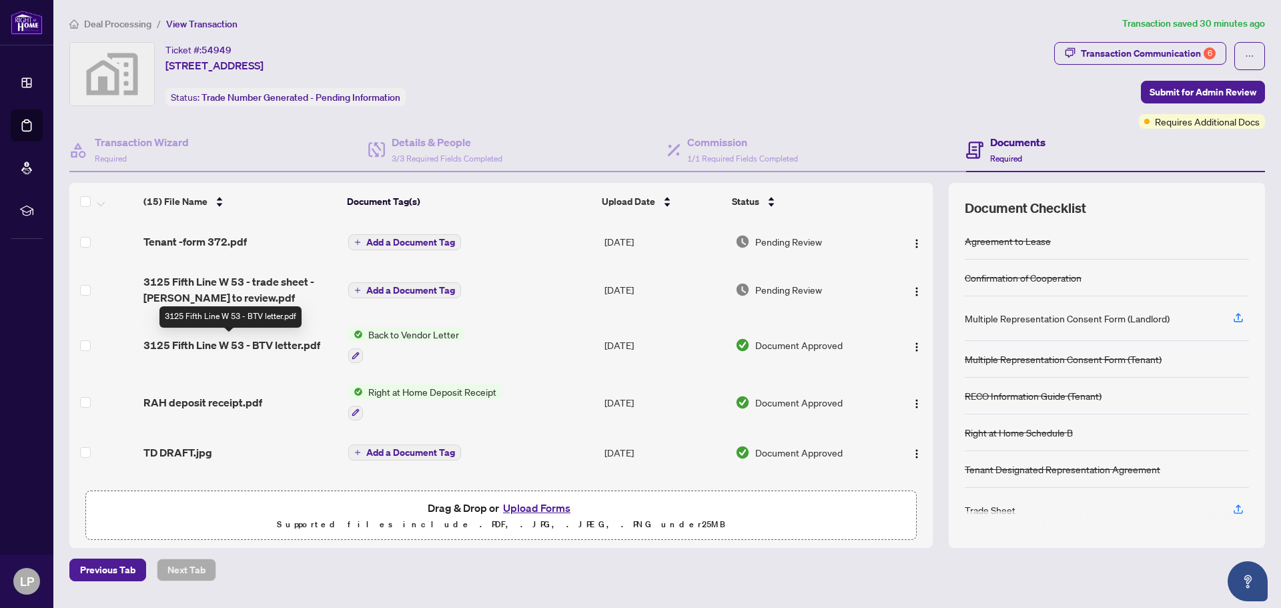
click at [216, 340] on span "3125 Fifth Line W 53 - BTV letter.pdf" at bounding box center [231, 345] width 177 height 16
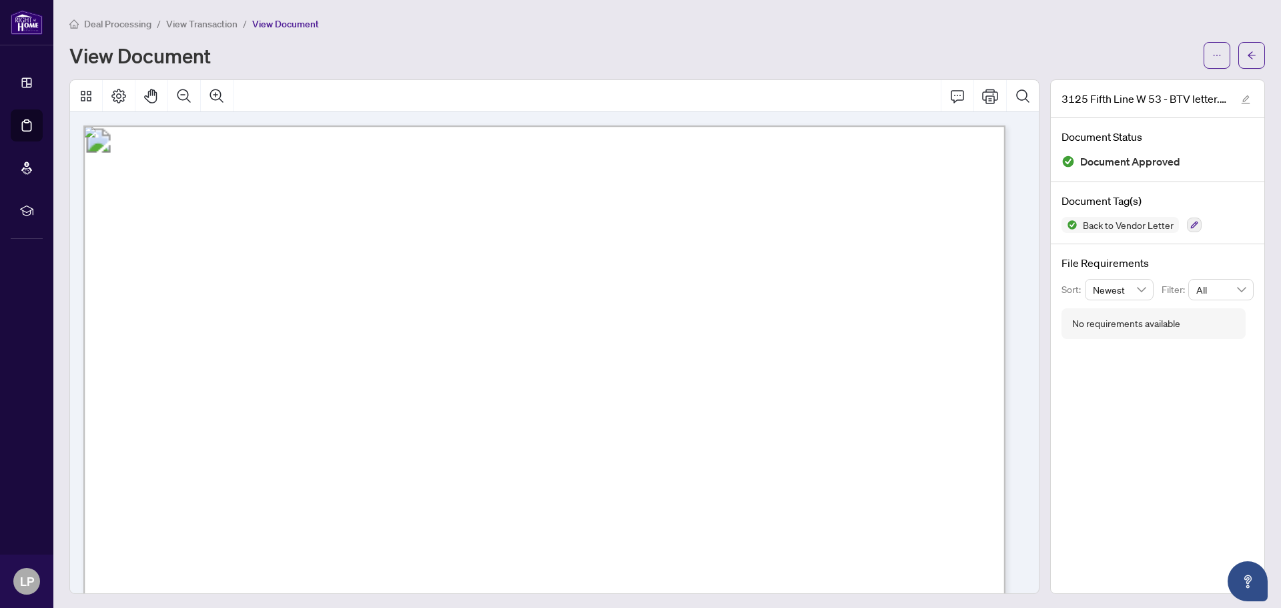
click at [178, 21] on span "View Transaction" at bounding box center [201, 24] width 71 height 12
